Goal: Task Accomplishment & Management: Manage account settings

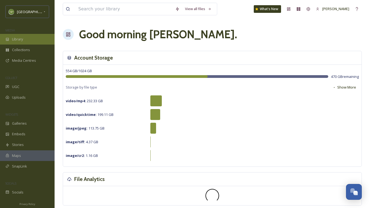
click at [7, 41] on div "Library" at bounding box center [27, 39] width 55 height 11
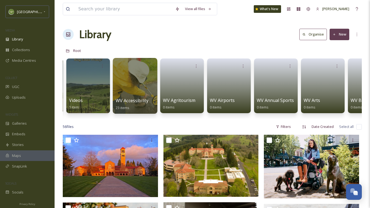
scroll to position [0, 139]
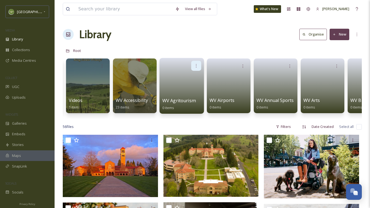
click at [193, 69] on div at bounding box center [196, 66] width 10 height 10
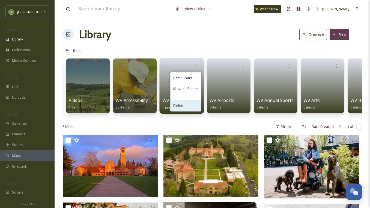
click at [190, 106] on div "Delete" at bounding box center [186, 105] width 30 height 11
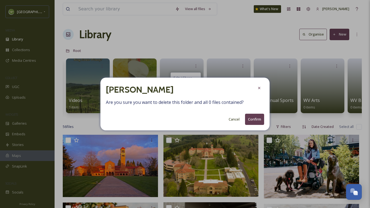
click at [254, 116] on button "Confirm" at bounding box center [254, 119] width 19 height 11
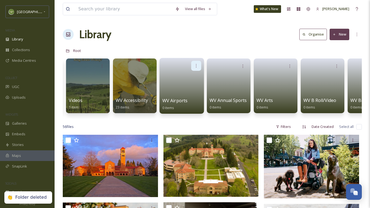
click at [197, 64] on icon at bounding box center [196, 65] width 4 height 4
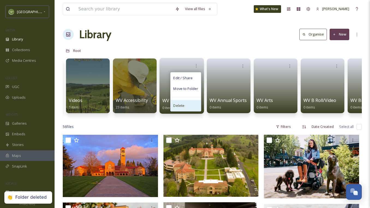
click at [185, 104] on div "Delete" at bounding box center [186, 105] width 30 height 11
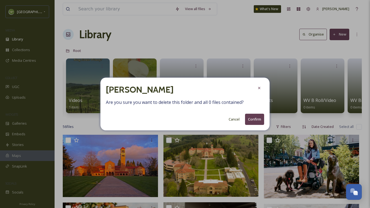
click at [260, 122] on button "Confirm" at bounding box center [254, 119] width 19 height 11
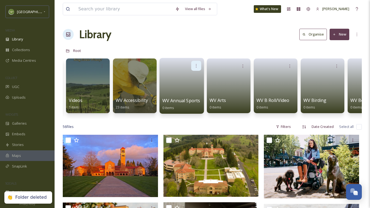
click at [196, 65] on icon at bounding box center [196, 65] width 4 height 4
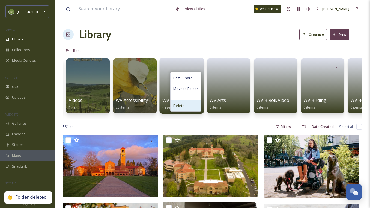
click at [190, 103] on div "Delete" at bounding box center [186, 105] width 30 height 11
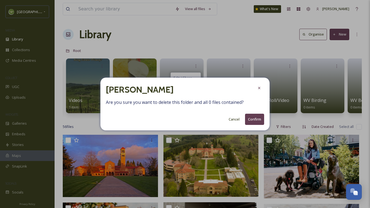
click at [248, 118] on button "Confirm" at bounding box center [254, 119] width 19 height 11
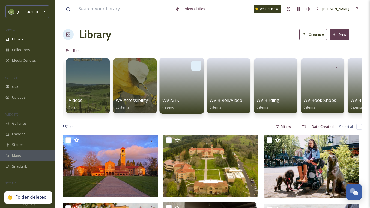
click at [197, 66] on icon at bounding box center [196, 65] width 4 height 4
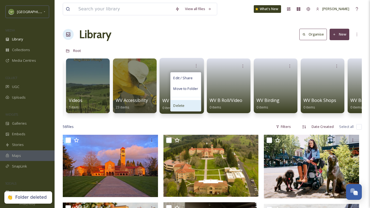
click at [186, 106] on div "Delete" at bounding box center [186, 105] width 30 height 11
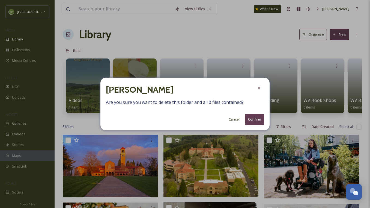
click at [253, 114] on button "Confirm" at bounding box center [254, 119] width 19 height 11
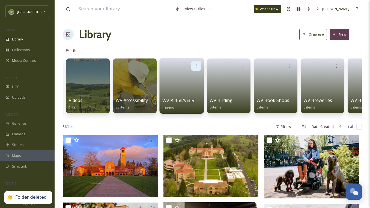
click at [194, 64] on div at bounding box center [196, 66] width 10 height 10
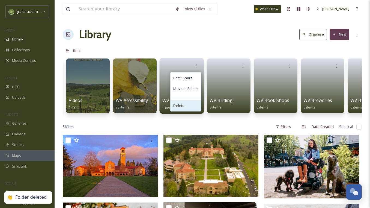
click at [189, 105] on div "Delete" at bounding box center [186, 105] width 30 height 11
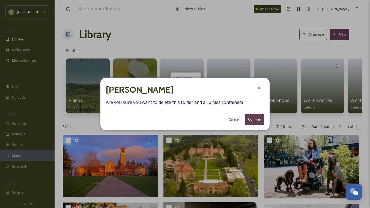
click at [256, 114] on button "Confirm" at bounding box center [254, 119] width 19 height 11
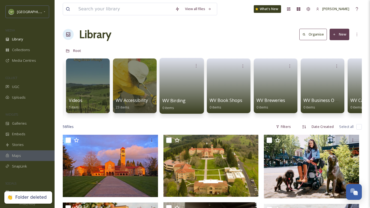
click at [196, 60] on div "WV Birding 0 items" at bounding box center [181, 86] width 45 height 56
click at [197, 61] on div at bounding box center [196, 66] width 10 height 10
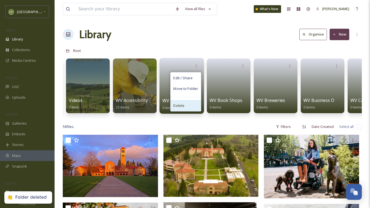
click at [191, 105] on div "Delete" at bounding box center [186, 105] width 30 height 11
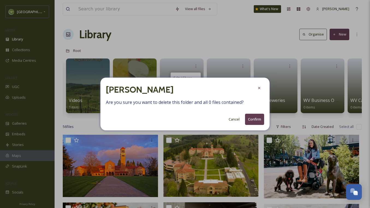
click at [257, 123] on button "Confirm" at bounding box center [254, 119] width 19 height 11
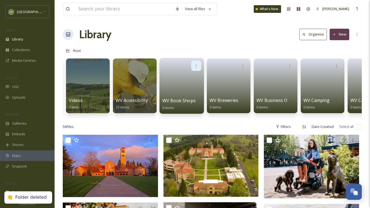
click at [198, 70] on div at bounding box center [196, 66] width 10 height 10
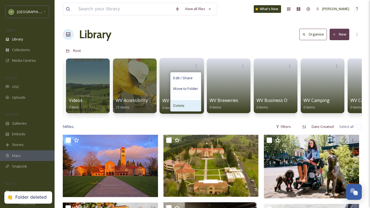
click at [191, 104] on div "Delete" at bounding box center [186, 105] width 30 height 11
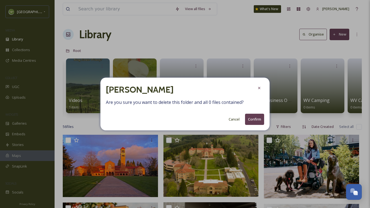
click at [252, 117] on button "Confirm" at bounding box center [254, 119] width 19 height 11
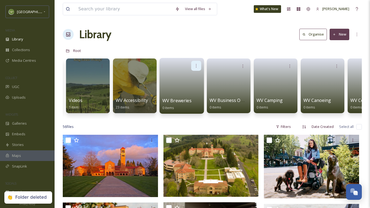
click at [195, 65] on icon at bounding box center [196, 65] width 4 height 4
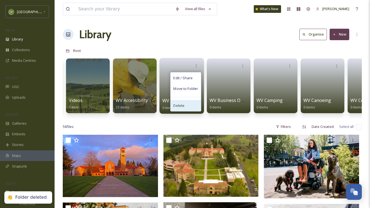
click at [186, 104] on div "Delete" at bounding box center [186, 105] width 30 height 11
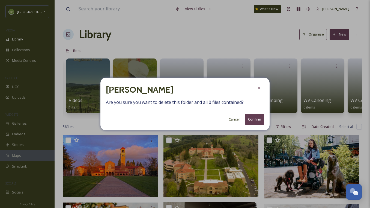
click at [255, 115] on button "Confirm" at bounding box center [254, 119] width 19 height 11
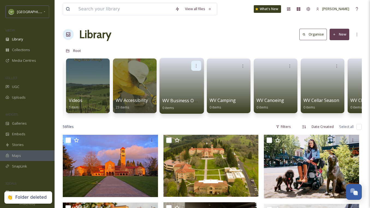
click at [194, 69] on div at bounding box center [196, 66] width 10 height 10
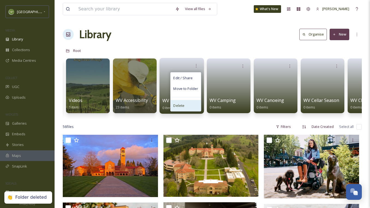
click at [184, 105] on div "Delete" at bounding box center [186, 105] width 30 height 11
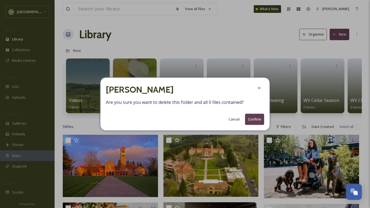
click at [258, 116] on button "Confirm" at bounding box center [254, 119] width 19 height 11
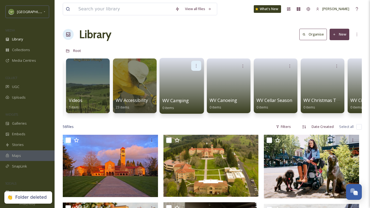
click at [198, 68] on div at bounding box center [196, 66] width 10 height 10
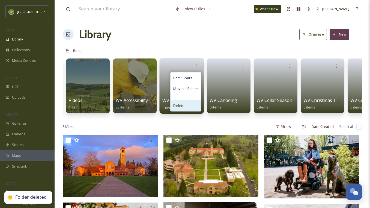
click at [189, 107] on div "Delete" at bounding box center [186, 105] width 30 height 11
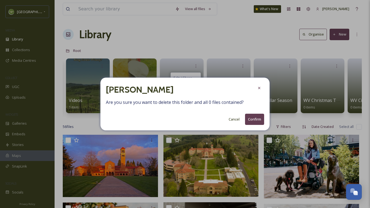
click at [255, 118] on button "Confirm" at bounding box center [254, 119] width 19 height 11
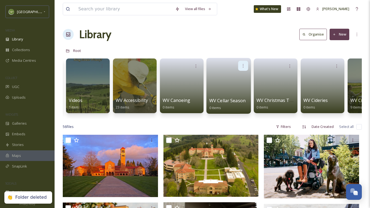
click at [245, 69] on div at bounding box center [243, 66] width 10 height 10
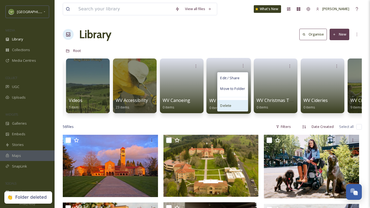
click at [230, 106] on span "Delete" at bounding box center [225, 105] width 11 height 5
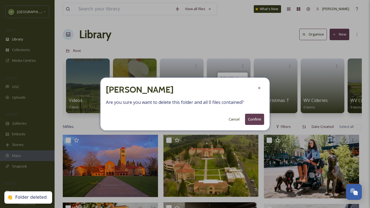
click at [256, 120] on button "Confirm" at bounding box center [254, 119] width 19 height 11
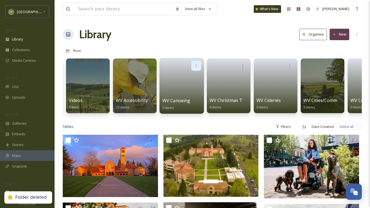
click at [195, 65] on icon at bounding box center [196, 65] width 4 height 4
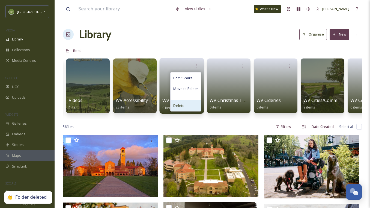
click at [192, 104] on div "Delete" at bounding box center [186, 105] width 30 height 11
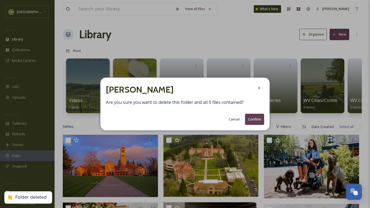
click at [253, 119] on button "Confirm" at bounding box center [254, 119] width 19 height 11
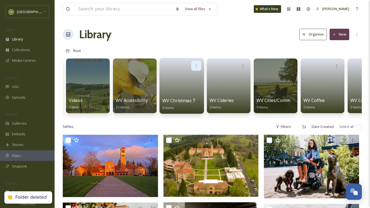
click at [195, 61] on div at bounding box center [196, 66] width 10 height 10
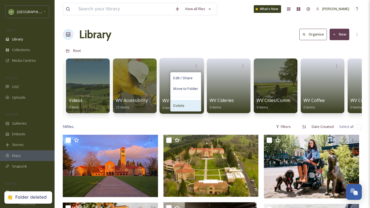
click at [188, 105] on div "Delete" at bounding box center [186, 105] width 30 height 11
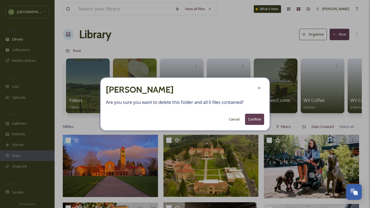
click at [260, 115] on button "Confirm" at bounding box center [254, 119] width 19 height 11
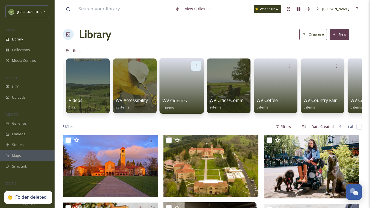
click at [198, 64] on icon at bounding box center [196, 65] width 4 height 4
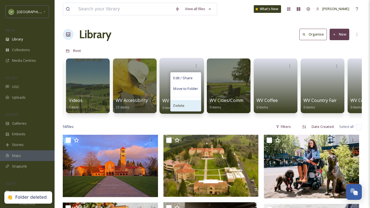
click at [191, 105] on div "Delete" at bounding box center [186, 105] width 30 height 11
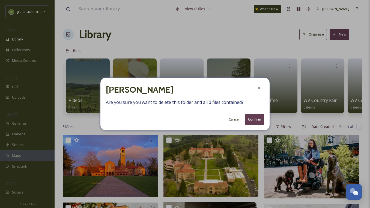
click at [263, 119] on button "Confirm" at bounding box center [254, 119] width 19 height 11
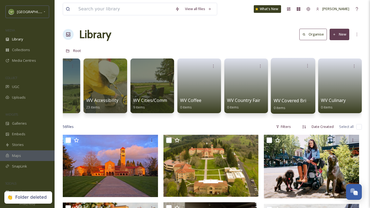
scroll to position [0, 177]
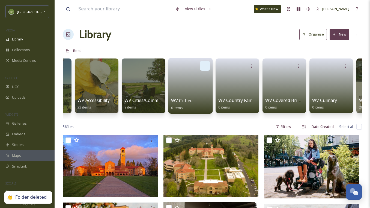
click at [204, 65] on icon at bounding box center [205, 65] width 4 height 4
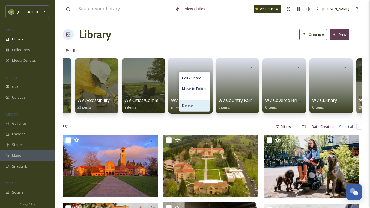
click at [200, 105] on div "Delete" at bounding box center [194, 105] width 30 height 11
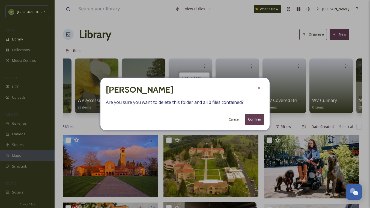
click at [253, 117] on button "Confirm" at bounding box center [254, 119] width 19 height 11
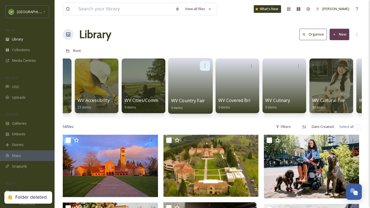
click at [206, 64] on icon at bounding box center [205, 65] width 4 height 4
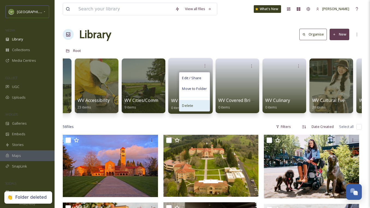
click at [200, 105] on div "Delete" at bounding box center [194, 105] width 30 height 11
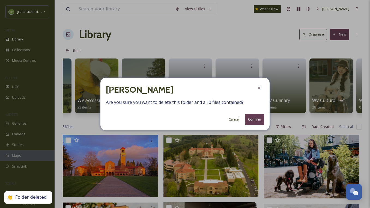
click at [260, 119] on button "Confirm" at bounding box center [254, 119] width 19 height 11
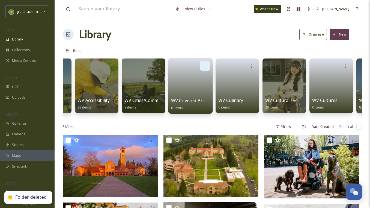
click at [204, 63] on icon at bounding box center [205, 65] width 4 height 4
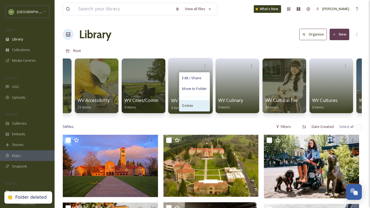
click at [205, 103] on div "Delete" at bounding box center [194, 105] width 30 height 11
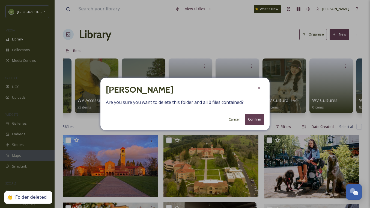
click at [250, 114] on button "Confirm" at bounding box center [254, 119] width 19 height 11
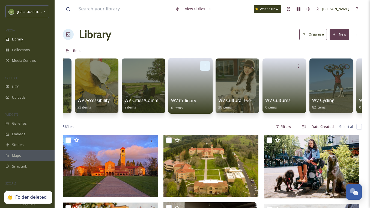
click at [203, 68] on div at bounding box center [205, 66] width 10 height 10
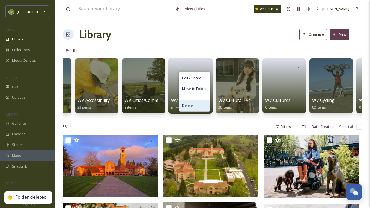
click at [197, 106] on div "Delete" at bounding box center [194, 105] width 30 height 11
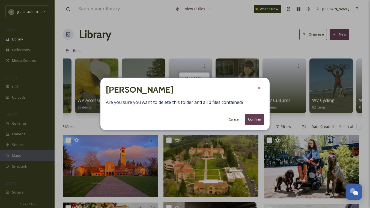
click at [262, 118] on button "Confirm" at bounding box center [254, 119] width 19 height 11
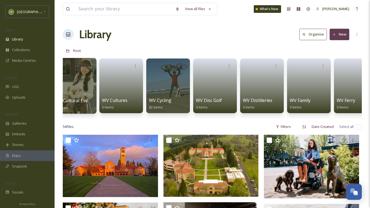
scroll to position [0, 295]
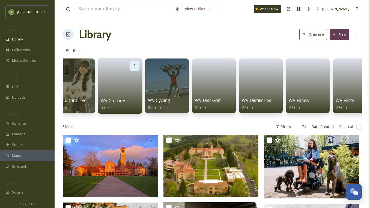
click at [137, 66] on div at bounding box center [135, 66] width 10 height 10
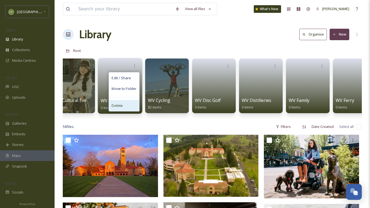
click at [126, 103] on div "Delete" at bounding box center [124, 105] width 30 height 11
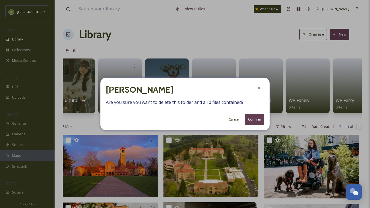
click at [249, 120] on button "Confirm" at bounding box center [254, 119] width 19 height 11
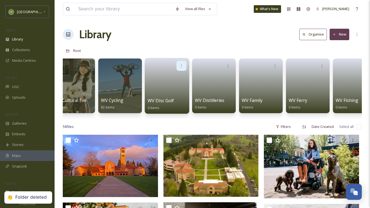
click at [177, 67] on div at bounding box center [182, 66] width 10 height 10
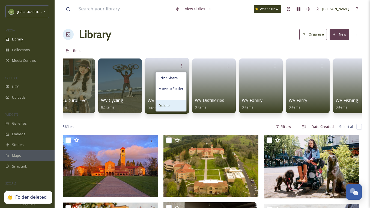
click at [173, 103] on div "Delete" at bounding box center [171, 105] width 30 height 11
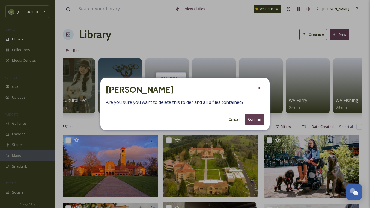
click at [257, 117] on button "Confirm" at bounding box center [254, 119] width 19 height 11
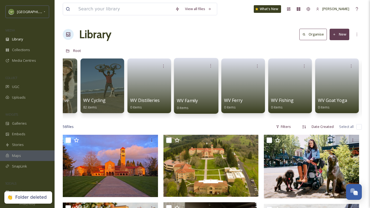
scroll to position [0, 313]
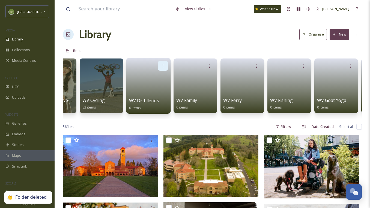
click at [163, 62] on div at bounding box center [163, 66] width 10 height 10
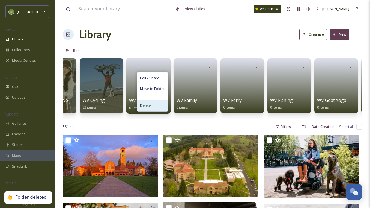
click at [152, 106] on div "Delete" at bounding box center [152, 105] width 30 height 11
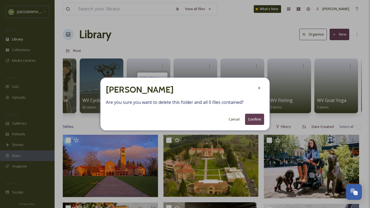
click at [255, 119] on button "Confirm" at bounding box center [254, 119] width 19 height 11
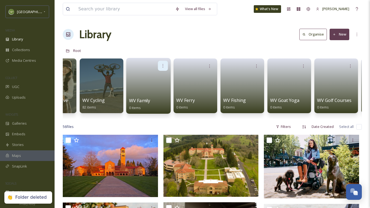
click at [160, 63] on div at bounding box center [163, 66] width 10 height 10
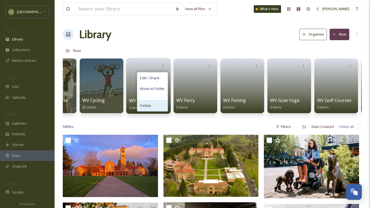
click at [151, 108] on div "Delete" at bounding box center [152, 105] width 30 height 11
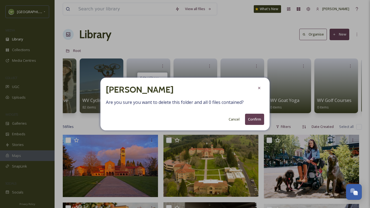
click at [250, 118] on button "Confirm" at bounding box center [254, 119] width 19 height 11
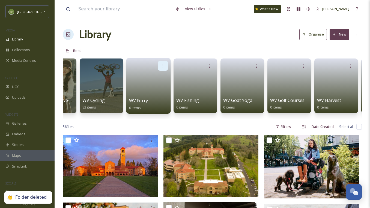
click at [160, 63] on div at bounding box center [163, 66] width 10 height 10
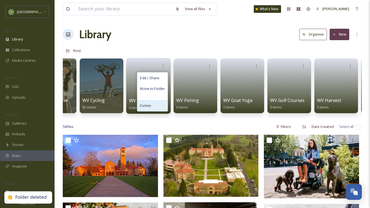
click at [151, 105] on div "Delete" at bounding box center [152, 105] width 30 height 11
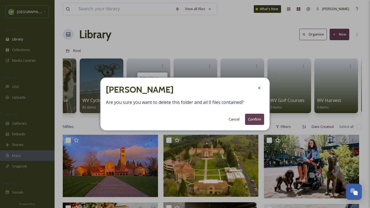
click at [257, 120] on button "Confirm" at bounding box center [254, 119] width 19 height 11
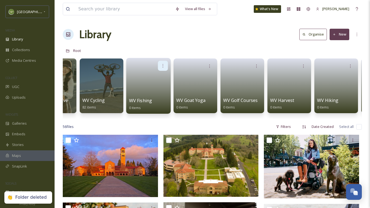
click at [160, 68] on div at bounding box center [163, 66] width 10 height 10
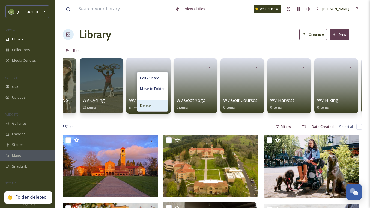
click at [150, 106] on span "Delete" at bounding box center [145, 105] width 11 height 5
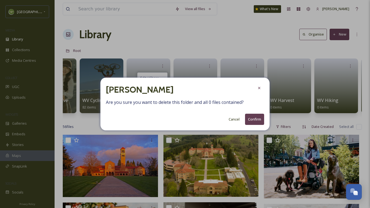
click at [255, 116] on button "Confirm" at bounding box center [254, 119] width 19 height 11
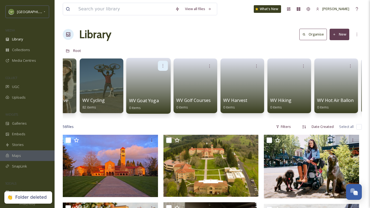
click at [159, 61] on div at bounding box center [163, 66] width 10 height 10
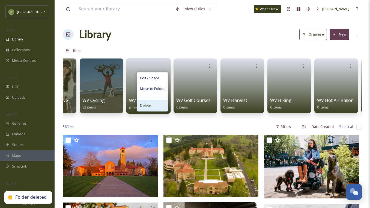
click at [156, 101] on div "Delete" at bounding box center [152, 105] width 30 height 11
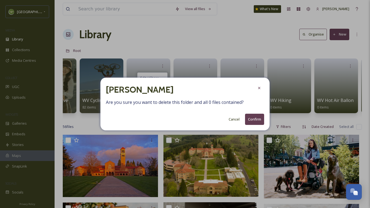
click at [258, 119] on button "Confirm" at bounding box center [254, 119] width 19 height 11
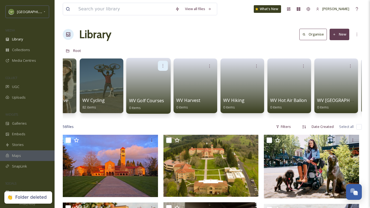
click at [165, 63] on icon at bounding box center [163, 65] width 4 height 4
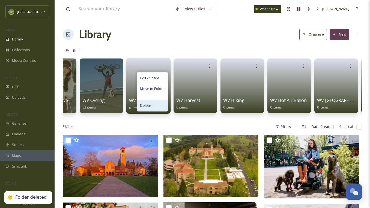
click at [146, 107] on span "Delete" at bounding box center [145, 105] width 11 height 5
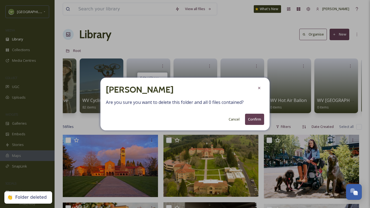
click at [248, 119] on button "Confirm" at bounding box center [254, 119] width 19 height 11
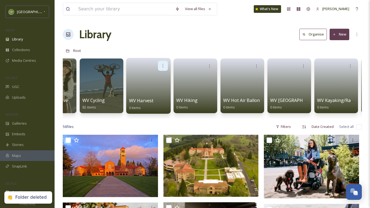
click at [159, 66] on div at bounding box center [163, 66] width 10 height 10
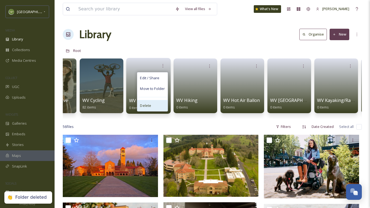
click at [147, 108] on div "Delete" at bounding box center [152, 105] width 30 height 11
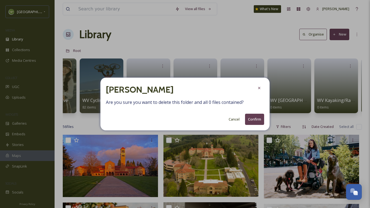
click at [251, 122] on button "Confirm" at bounding box center [254, 119] width 19 height 11
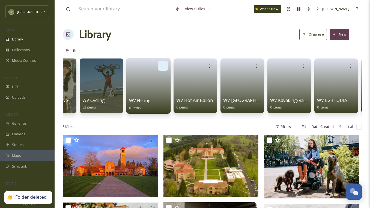
click at [158, 63] on div at bounding box center [163, 66] width 10 height 10
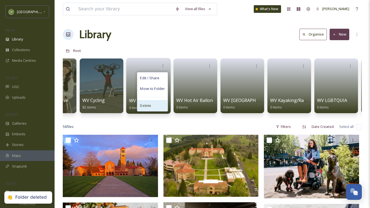
click at [154, 108] on div "Delete" at bounding box center [152, 105] width 30 height 11
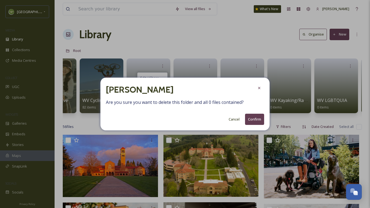
click at [259, 115] on button "Confirm" at bounding box center [254, 119] width 19 height 11
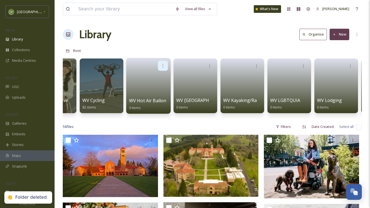
click at [163, 61] on div at bounding box center [163, 66] width 10 height 10
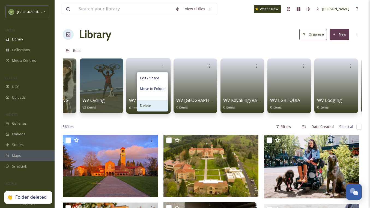
click at [149, 110] on div "Delete" at bounding box center [152, 105] width 30 height 11
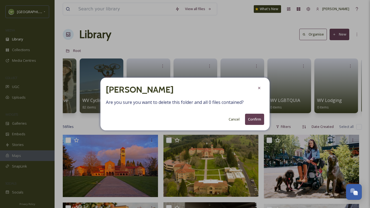
click at [258, 118] on button "Confirm" at bounding box center [254, 119] width 19 height 11
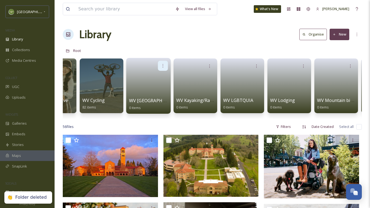
click at [164, 64] on icon at bounding box center [163, 65] width 4 height 4
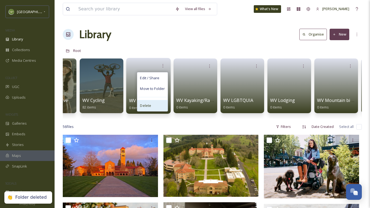
click at [150, 106] on span "Delete" at bounding box center [145, 105] width 11 height 5
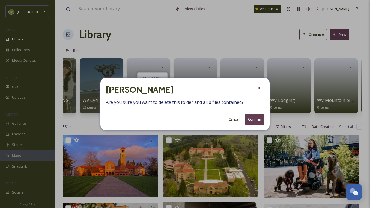
click at [254, 118] on button "Confirm" at bounding box center [254, 119] width 19 height 11
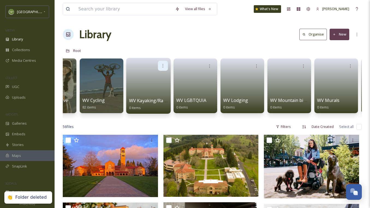
click at [159, 61] on div at bounding box center [163, 66] width 10 height 10
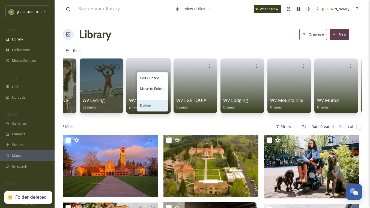
click at [151, 102] on div "Delete" at bounding box center [152, 105] width 30 height 11
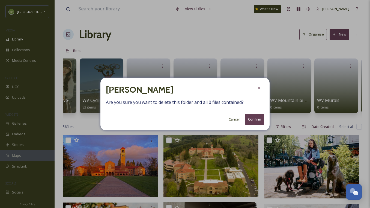
click at [257, 116] on button "Confirm" at bounding box center [254, 119] width 19 height 11
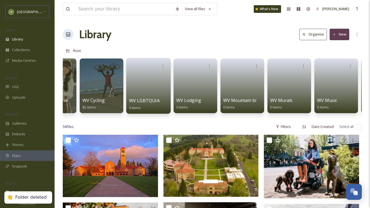
click at [157, 61] on div at bounding box center [148, 66] width 39 height 10
click at [162, 65] on icon at bounding box center [163, 65] width 4 height 4
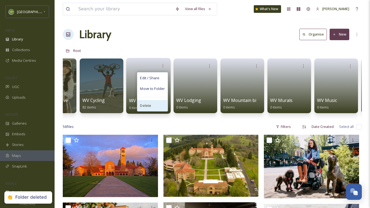
click at [159, 105] on div "Delete" at bounding box center [152, 105] width 30 height 11
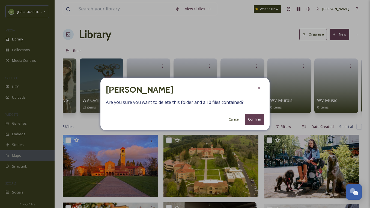
click at [251, 114] on button "Confirm" at bounding box center [254, 119] width 19 height 11
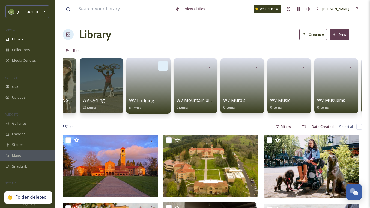
click at [162, 63] on div at bounding box center [163, 66] width 10 height 10
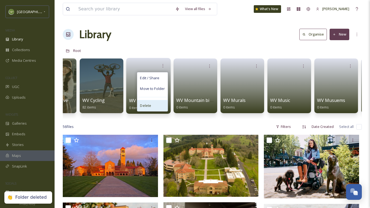
click at [149, 105] on span "Delete" at bounding box center [145, 105] width 11 height 5
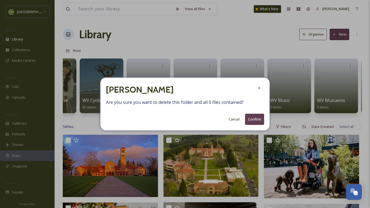
click at [260, 121] on button "Confirm" at bounding box center [254, 119] width 19 height 11
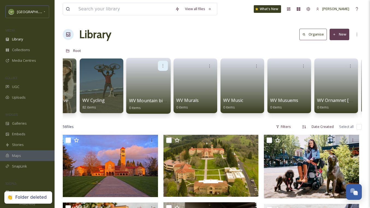
click at [161, 64] on icon at bounding box center [163, 65] width 4 height 4
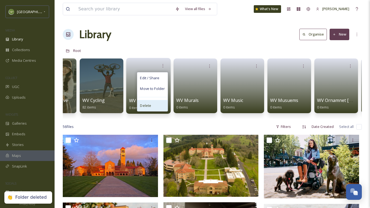
click at [152, 105] on div "Delete" at bounding box center [152, 105] width 30 height 11
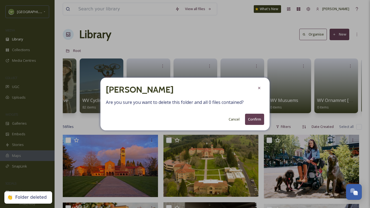
click at [252, 114] on button "Confirm" at bounding box center [254, 119] width 19 height 11
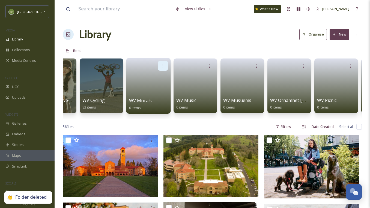
click at [163, 64] on icon at bounding box center [163, 65] width 1 height 3
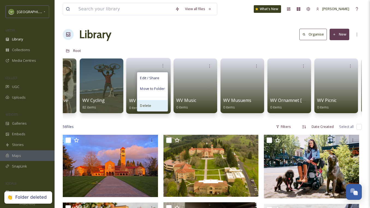
click at [149, 109] on div "Delete" at bounding box center [152, 105] width 30 height 11
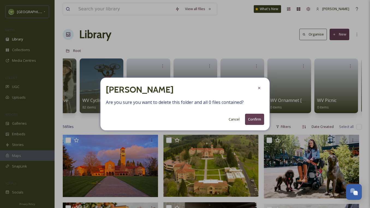
click at [249, 121] on button "Confirm" at bounding box center [254, 119] width 19 height 11
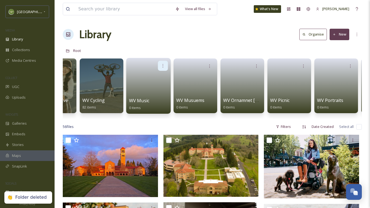
click at [161, 62] on div at bounding box center [163, 66] width 10 height 10
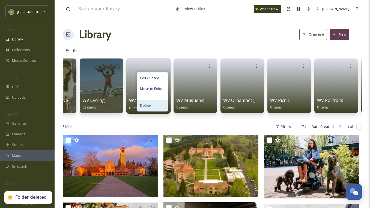
click at [156, 102] on div "Delete" at bounding box center [152, 105] width 30 height 11
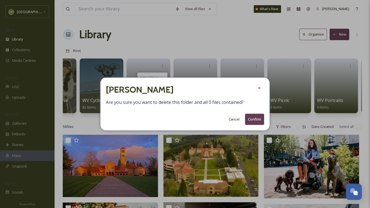
click at [249, 121] on button "Confirm" at bounding box center [254, 119] width 19 height 11
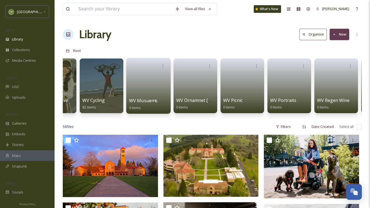
click at [164, 60] on div "WV Musuems 0 items" at bounding box center [148, 86] width 45 height 56
click at [163, 64] on icon at bounding box center [163, 65] width 1 height 3
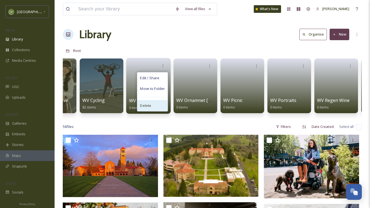
click at [154, 108] on div "Delete" at bounding box center [152, 105] width 30 height 11
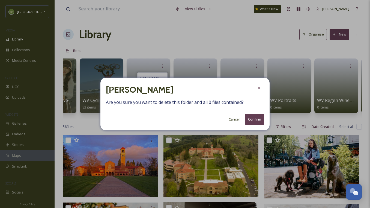
click at [257, 116] on button "Confirm" at bounding box center [254, 119] width 19 height 11
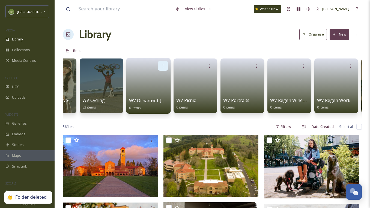
click at [161, 68] on div at bounding box center [163, 66] width 10 height 10
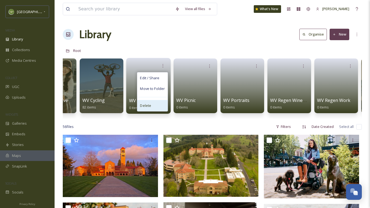
click at [158, 110] on div "Delete" at bounding box center [152, 105] width 30 height 11
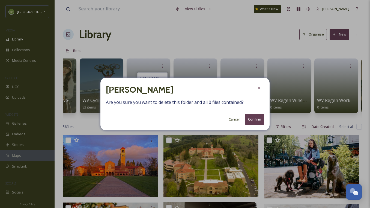
click at [248, 119] on button "Confirm" at bounding box center [254, 119] width 19 height 11
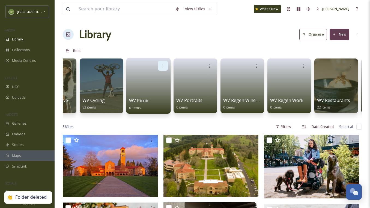
click at [165, 61] on div at bounding box center [163, 66] width 10 height 10
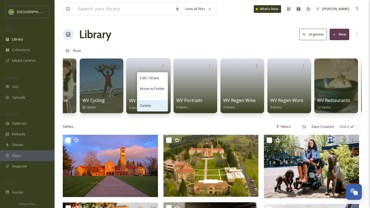
click at [154, 104] on div "Delete" at bounding box center [152, 105] width 30 height 11
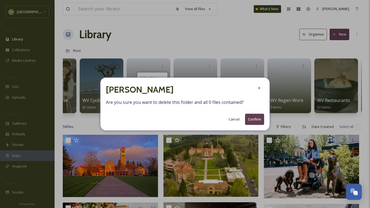
click at [257, 120] on button "Confirm" at bounding box center [254, 119] width 19 height 11
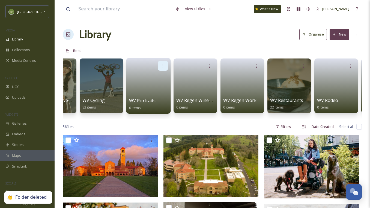
click at [164, 63] on icon at bounding box center [163, 65] width 4 height 4
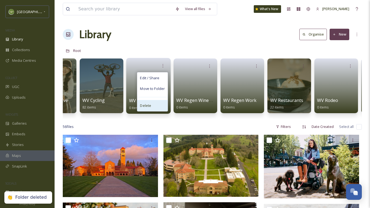
click at [155, 106] on div "Delete" at bounding box center [152, 105] width 30 height 11
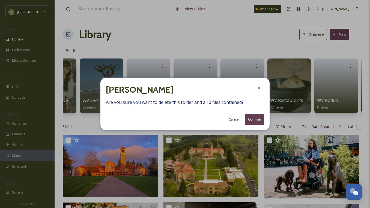
click at [257, 116] on button "Confirm" at bounding box center [254, 119] width 19 height 11
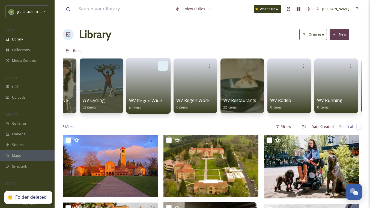
click at [161, 63] on div at bounding box center [163, 66] width 10 height 10
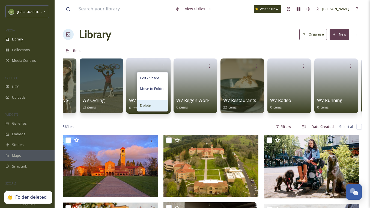
click at [157, 102] on div "Delete" at bounding box center [152, 105] width 30 height 11
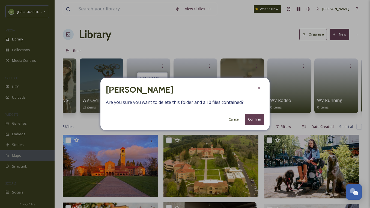
click at [251, 120] on button "Confirm" at bounding box center [254, 119] width 19 height 11
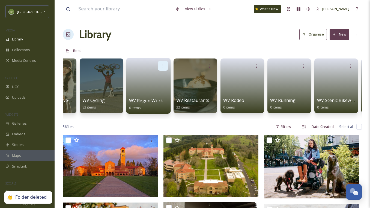
click at [161, 68] on div at bounding box center [163, 66] width 10 height 10
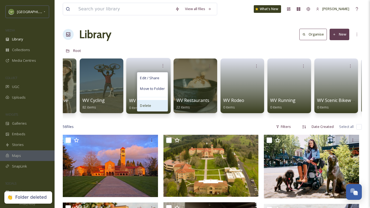
click at [153, 106] on div "Delete" at bounding box center [152, 105] width 30 height 11
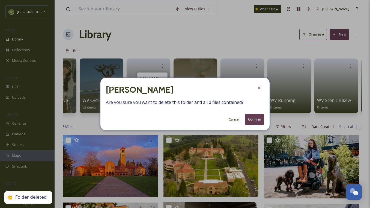
click at [259, 120] on button "Confirm" at bounding box center [254, 119] width 19 height 11
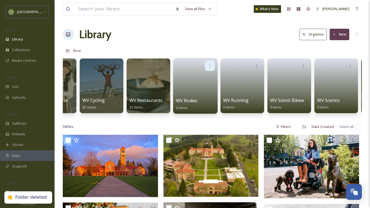
click at [211, 68] on div at bounding box center [210, 66] width 10 height 10
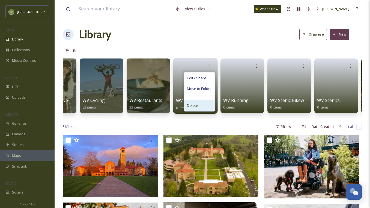
click at [205, 102] on div "Delete" at bounding box center [199, 105] width 30 height 11
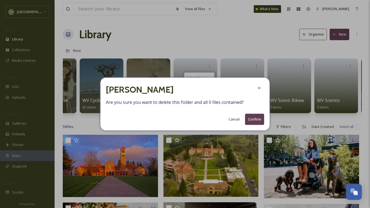
click at [253, 118] on button "Confirm" at bounding box center [254, 119] width 19 height 11
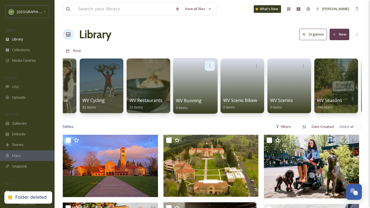
click at [208, 61] on div at bounding box center [210, 66] width 10 height 10
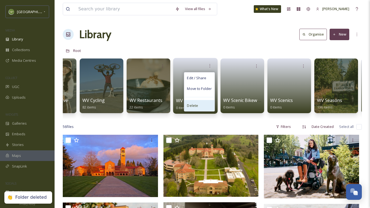
click at [206, 106] on div "Delete" at bounding box center [199, 105] width 30 height 11
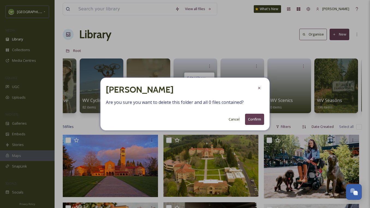
click at [260, 113] on div "Delete Folder Are you sure you want to delete this folder and all 0 files conta…" at bounding box center [184, 104] width 169 height 53
click at [259, 115] on button "Confirm" at bounding box center [254, 119] width 19 height 11
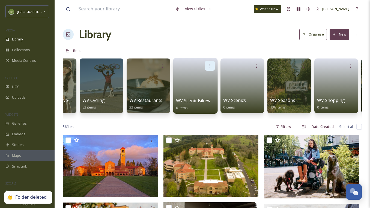
click at [210, 63] on div at bounding box center [210, 66] width 10 height 10
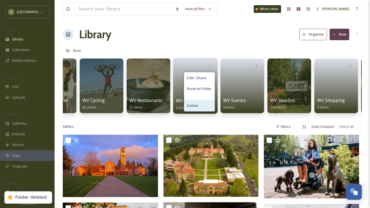
click at [200, 103] on div "Delete" at bounding box center [199, 105] width 30 height 11
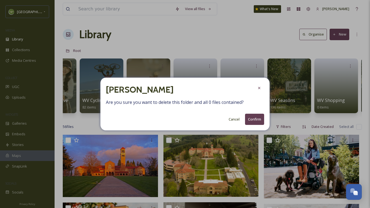
click at [248, 118] on button "Confirm" at bounding box center [254, 119] width 19 height 11
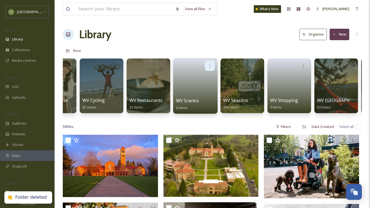
click at [211, 61] on div at bounding box center [210, 66] width 10 height 10
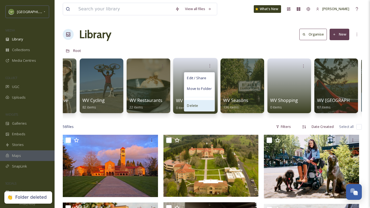
click at [195, 107] on span "Delete" at bounding box center [192, 105] width 11 height 5
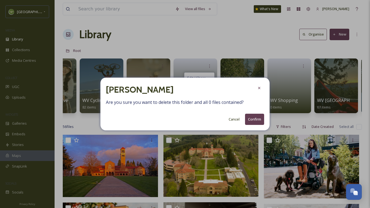
click at [259, 120] on button "Confirm" at bounding box center [254, 119] width 19 height 11
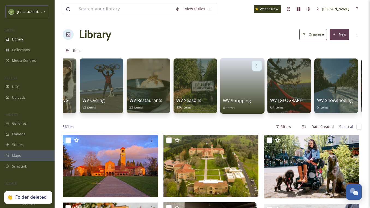
click at [256, 67] on icon at bounding box center [257, 65] width 4 height 4
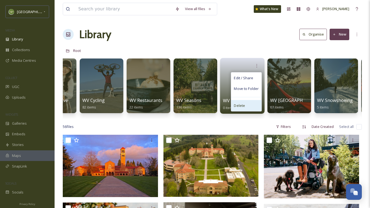
click at [244, 105] on span "Delete" at bounding box center [239, 105] width 11 height 5
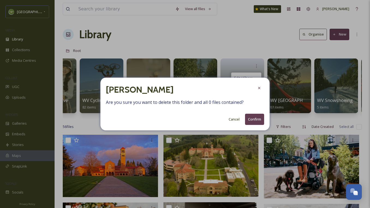
click at [254, 120] on button "Confirm" at bounding box center [254, 119] width 19 height 11
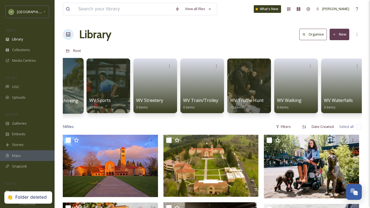
scroll to position [0, 555]
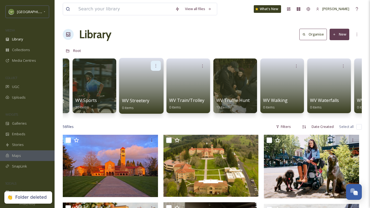
click at [157, 66] on icon at bounding box center [156, 65] width 4 height 4
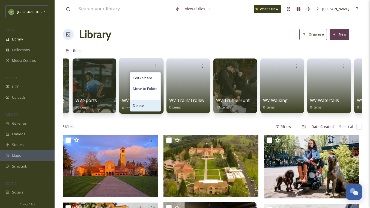
click at [150, 105] on div "Delete" at bounding box center [145, 105] width 30 height 11
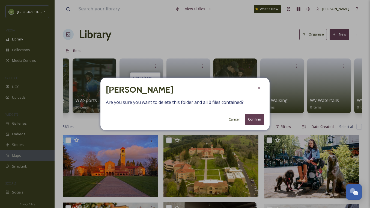
click at [257, 115] on button "Confirm" at bounding box center [254, 119] width 19 height 11
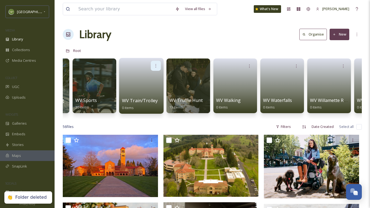
click at [157, 63] on div at bounding box center [156, 66] width 10 height 10
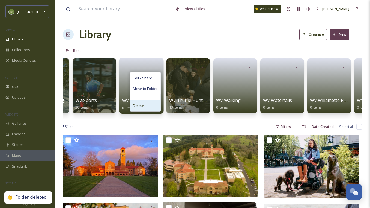
click at [141, 105] on span "Delete" at bounding box center [138, 105] width 11 height 5
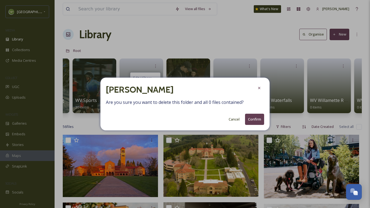
click at [252, 118] on button "Confirm" at bounding box center [254, 119] width 19 height 11
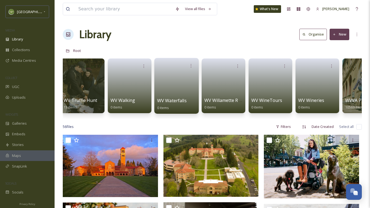
scroll to position [0, 616]
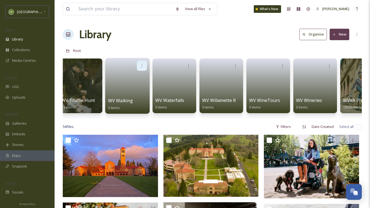
click at [142, 64] on icon at bounding box center [142, 65] width 1 height 3
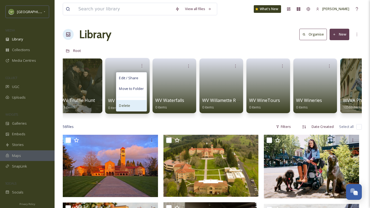
click at [126, 102] on div "Delete" at bounding box center [131, 105] width 30 height 11
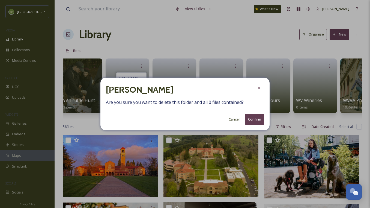
click at [257, 115] on button "Confirm" at bounding box center [254, 119] width 19 height 11
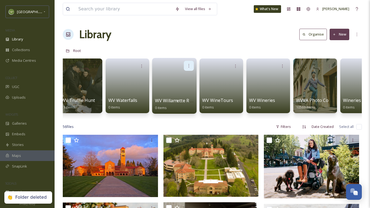
click at [189, 66] on icon at bounding box center [189, 65] width 4 height 4
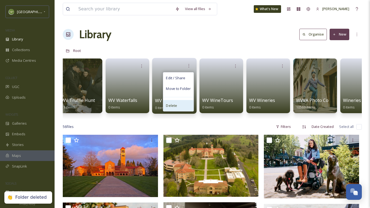
click at [180, 102] on div "Delete" at bounding box center [178, 105] width 30 height 11
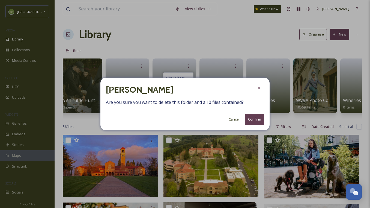
click at [259, 117] on button "Confirm" at bounding box center [254, 119] width 19 height 11
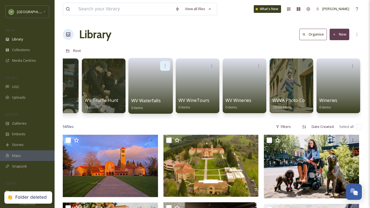
click at [168, 64] on div at bounding box center [165, 66] width 10 height 10
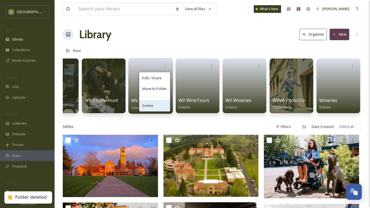
click at [155, 106] on div "Delete" at bounding box center [155, 105] width 30 height 11
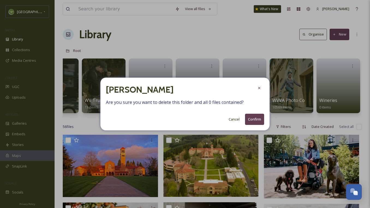
click at [259, 117] on button "Confirm" at bounding box center [254, 119] width 19 height 11
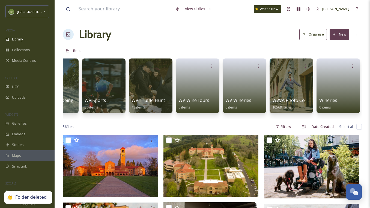
scroll to position [0, 546]
click at [211, 69] on div at bounding box center [212, 66] width 10 height 10
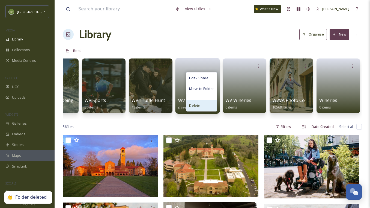
click at [205, 104] on div "Delete" at bounding box center [201, 105] width 30 height 11
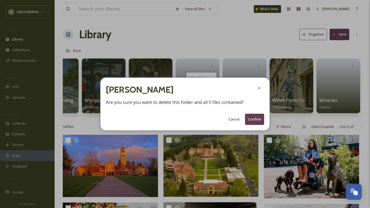
click at [255, 121] on button "Confirm" at bounding box center [254, 119] width 19 height 11
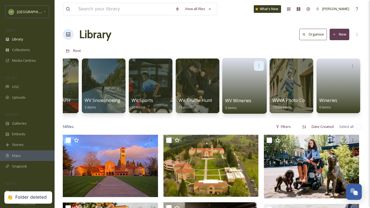
click at [263, 65] on div at bounding box center [259, 66] width 10 height 10
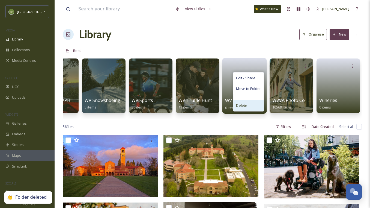
click at [247, 105] on div "Delete" at bounding box center [248, 105] width 30 height 11
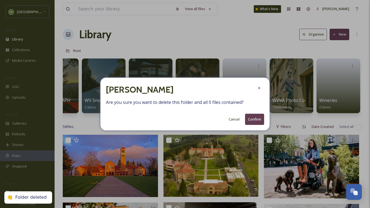
click at [259, 116] on button "Confirm" at bounding box center [254, 119] width 19 height 11
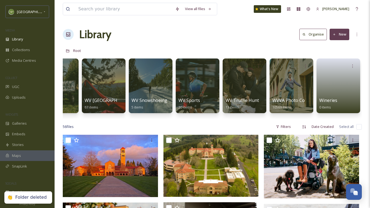
scroll to position [0, 452]
click at [351, 66] on icon at bounding box center [353, 65] width 4 height 4
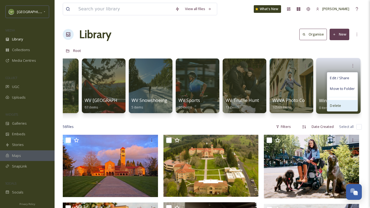
click at [341, 106] on div "Delete" at bounding box center [342, 105] width 30 height 11
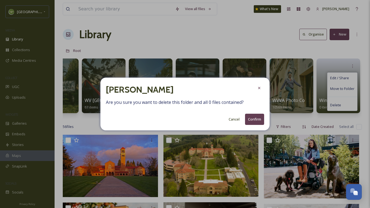
click at [250, 120] on button "Confirm" at bounding box center [254, 119] width 19 height 11
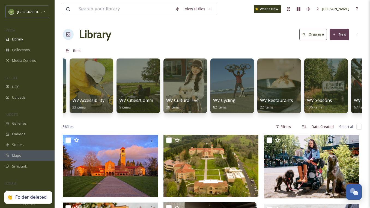
scroll to position [0, 0]
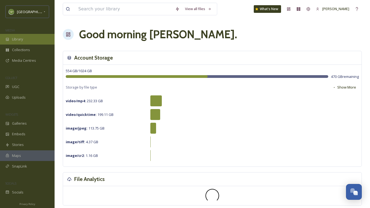
click at [14, 35] on div "Library" at bounding box center [27, 39] width 55 height 11
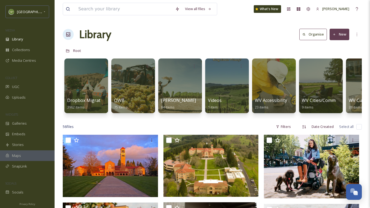
click at [333, 37] on button "New" at bounding box center [340, 34] width 20 height 11
click at [329, 67] on span "Folder" at bounding box center [333, 68] width 10 height 5
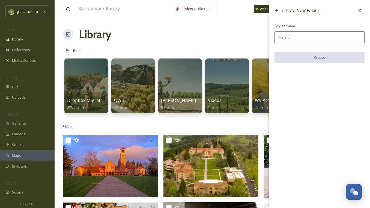
click at [294, 37] on input at bounding box center [320, 37] width 90 height 13
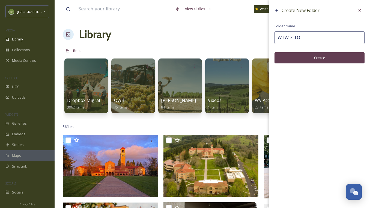
type input "WTW x TO"
click at [309, 61] on button "Create" at bounding box center [320, 57] width 90 height 11
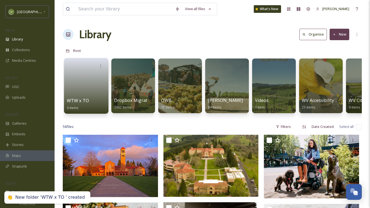
click at [88, 84] on link at bounding box center [86, 84] width 39 height 26
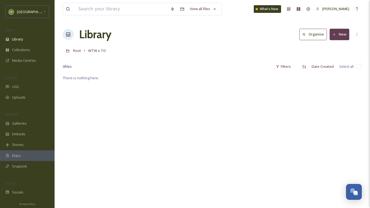
click at [336, 37] on button "New" at bounding box center [340, 34] width 20 height 11
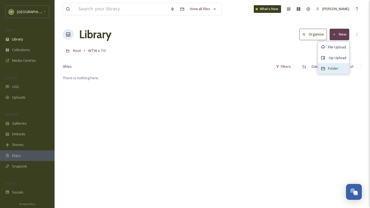
click at [338, 69] on span "Folder" at bounding box center [333, 68] width 10 height 5
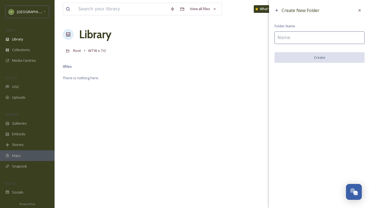
click at [305, 36] on input at bounding box center [320, 37] width 90 height 13
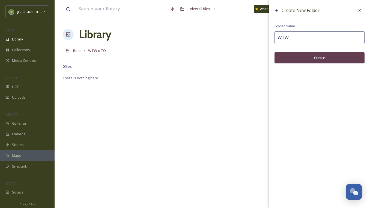
type input "WTW"
click at [306, 58] on button "Create" at bounding box center [320, 57] width 90 height 11
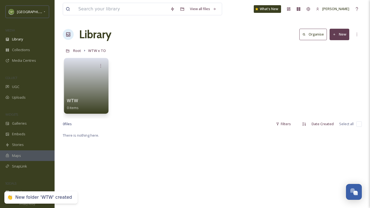
click at [83, 90] on link at bounding box center [86, 84] width 39 height 26
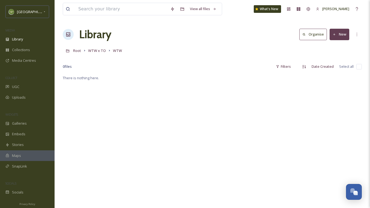
click at [347, 40] on button "New" at bounding box center [340, 34] width 20 height 11
click at [337, 46] on span "File Upload" at bounding box center [337, 47] width 18 height 5
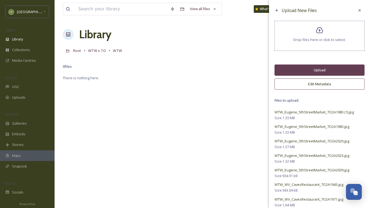
click at [328, 67] on button "Upload" at bounding box center [320, 69] width 90 height 11
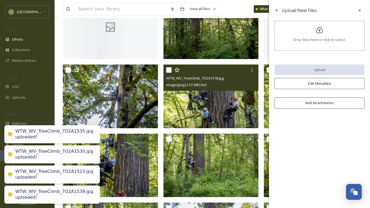
scroll to position [81, 0]
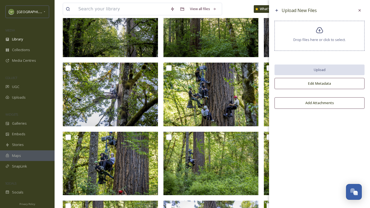
click at [316, 85] on button "Edit Metadata" at bounding box center [320, 83] width 90 height 11
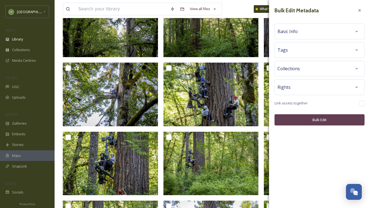
click at [297, 85] on div "Rights" at bounding box center [320, 87] width 84 height 10
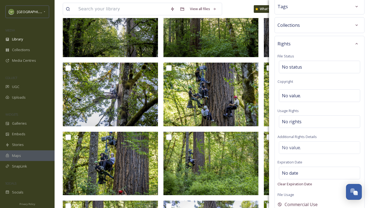
scroll to position [53, 0]
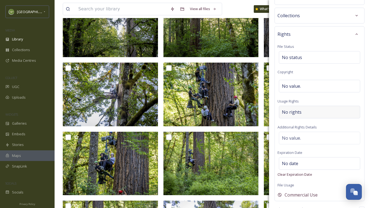
click at [296, 110] on span "No rights" at bounding box center [292, 112] width 20 height 7
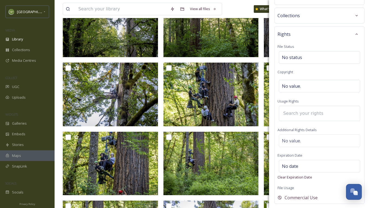
click at [296, 112] on input at bounding box center [311, 113] width 60 height 12
paste input "Travel [US_STATE] owned, rights-free all uses, partner and media use in perpetu…"
type input "Travel [US_STATE] owned, rights-free all uses, partner and media use in perpetu…"
click at [298, 114] on input "Travel [US_STATE] owned, rights-free all uses, partner and media use in perpetu…" at bounding box center [311, 113] width 60 height 12
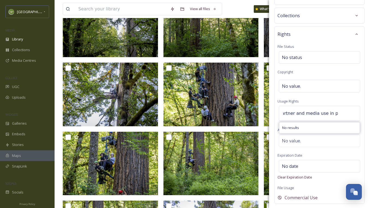
click at [298, 114] on input "Travel [US_STATE] owned, rights-free all uses, partner and media use in perpetu…" at bounding box center [311, 113] width 60 height 12
click at [301, 114] on input at bounding box center [311, 113] width 60 height 12
click at [291, 88] on span "No value." at bounding box center [291, 86] width 19 height 7
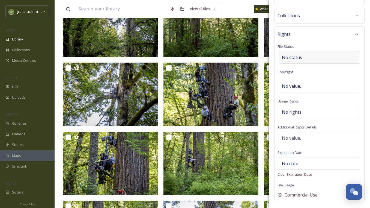
click at [290, 52] on div "No status" at bounding box center [319, 57] width 81 height 13
click at [290, 86] on span "No value." at bounding box center [291, 86] width 19 height 7
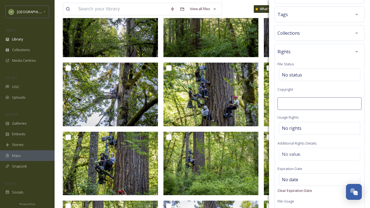
scroll to position [21, 0]
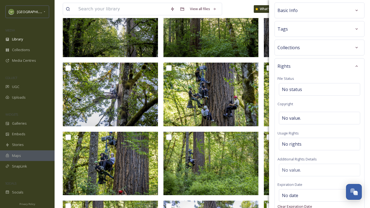
click at [335, 64] on div "Rights" at bounding box center [320, 66] width 84 height 10
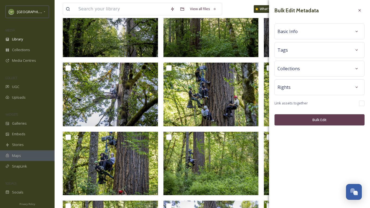
click at [312, 50] on div "Tags" at bounding box center [320, 50] width 84 height 10
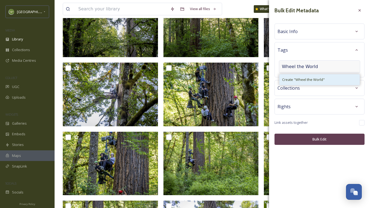
type input "Wheel the World"
click at [289, 78] on span "Create " Wheel the World "" at bounding box center [303, 79] width 43 height 5
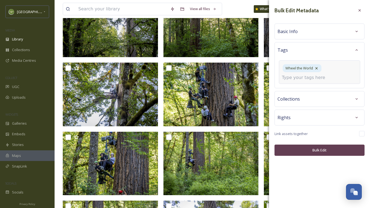
click at [324, 75] on input at bounding box center [309, 77] width 55 height 7
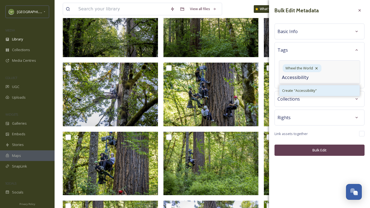
type input "Accessibility"
click at [323, 92] on div "Create " Accessibility "" at bounding box center [320, 90] width 80 height 11
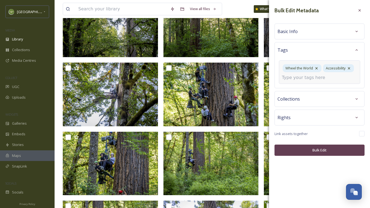
click at [313, 78] on input at bounding box center [309, 77] width 55 height 7
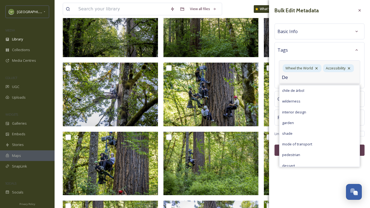
type input "D"
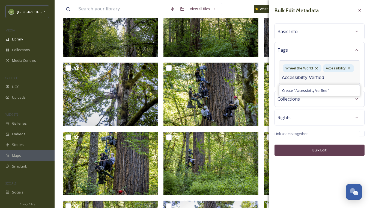
click at [287, 77] on input "Accessibilty Verfied" at bounding box center [309, 77] width 55 height 7
type input "Accessibility Verfied"
click at [327, 111] on div "Rights" at bounding box center [320, 117] width 90 height 16
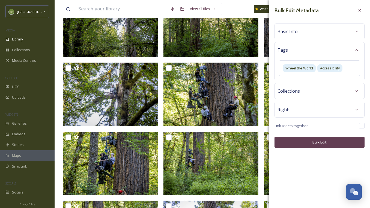
click at [309, 96] on div "Collections" at bounding box center [320, 91] width 84 height 10
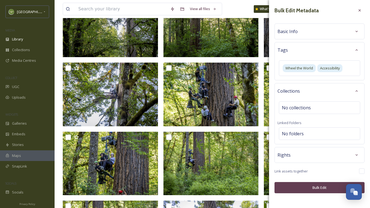
click at [309, 96] on div "Collections" at bounding box center [320, 91] width 84 height 10
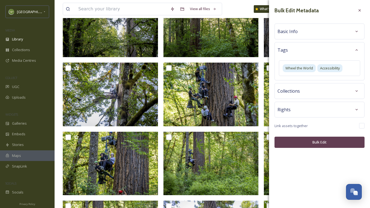
click at [312, 144] on button "Bulk Edit" at bounding box center [320, 142] width 90 height 11
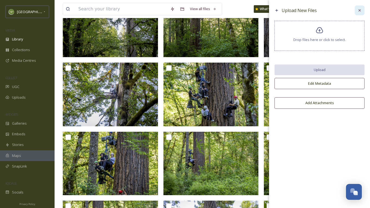
click at [359, 7] on div at bounding box center [360, 10] width 10 height 10
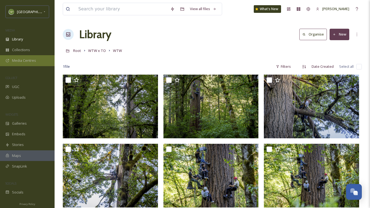
click at [29, 61] on span "Media Centres" at bounding box center [24, 60] width 24 height 5
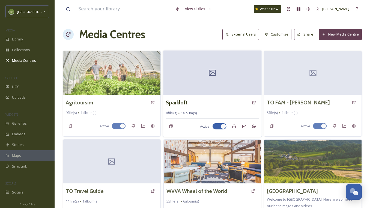
scroll to position [30, 0]
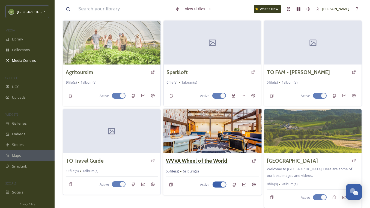
click at [195, 163] on h3 "WVVA Wheel of the World" at bounding box center [196, 161] width 61 height 8
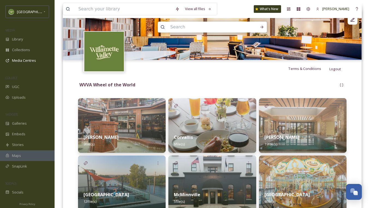
scroll to position [63, 0]
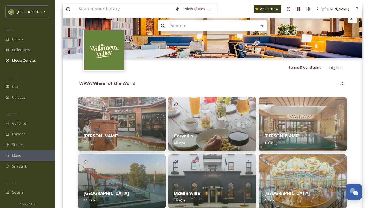
click at [229, 135] on div "Corvallis 6 file(s)" at bounding box center [212, 139] width 88 height 24
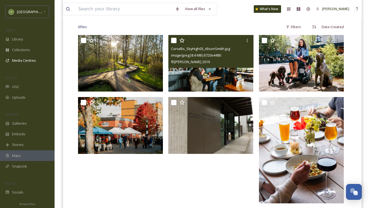
scroll to position [142, 0]
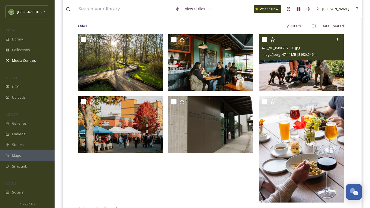
click at [266, 41] on input "checkbox" at bounding box center [264, 39] width 5 height 5
checkbox input "true"
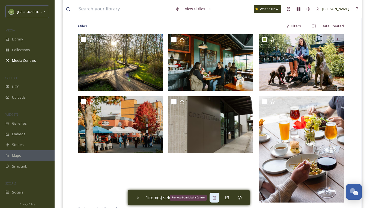
click at [216, 199] on icon at bounding box center [215, 197] width 4 height 4
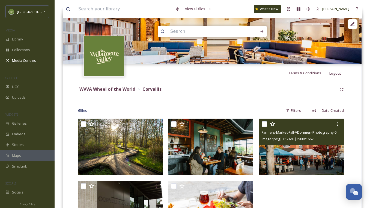
scroll to position [0, 0]
